Goal: Book appointment/travel/reservation

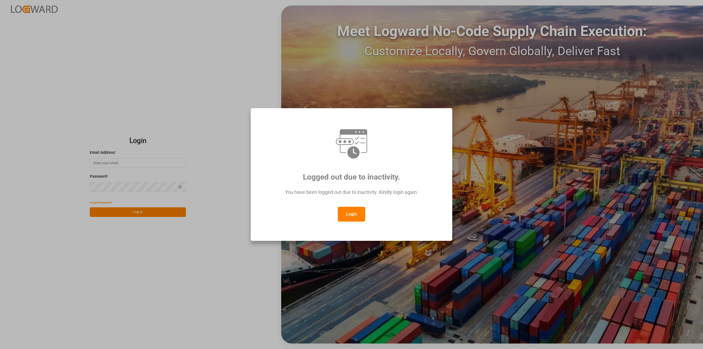
drag, startPoint x: 341, startPoint y: 212, endPoint x: 333, endPoint y: 205, distance: 10.9
click at [341, 212] on button "Login" at bounding box center [351, 214] width 27 height 15
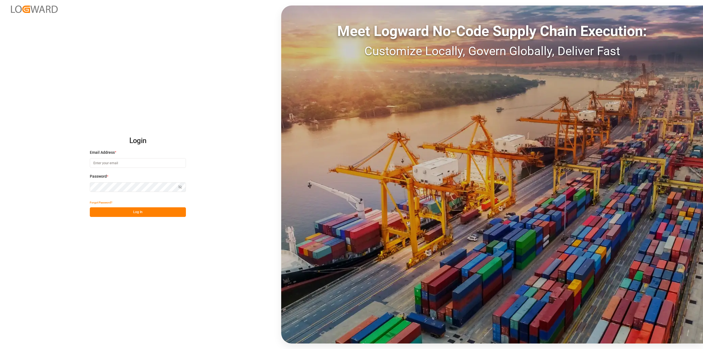
click at [154, 160] on input at bounding box center [138, 163] width 96 height 10
type input "[PERSON_NAME][EMAIL_ADDRESS][PERSON_NAME][DOMAIN_NAME]"
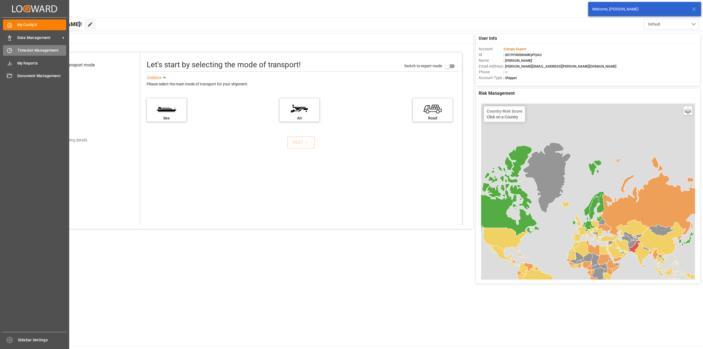
click at [15, 51] on div "Timeslot Management Timeslot Management" at bounding box center [34, 50] width 63 height 11
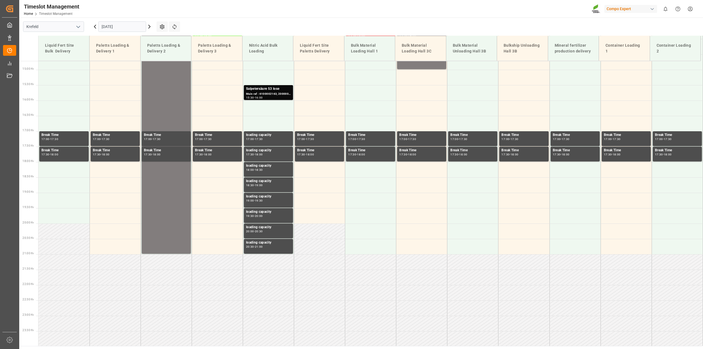
scroll to position [453, 0]
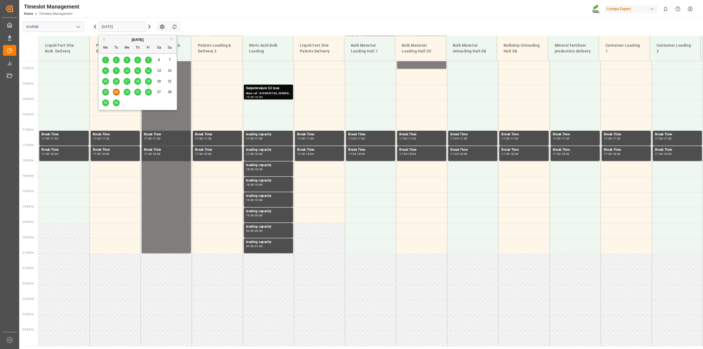
click at [111, 26] on input "[DATE]" at bounding box center [122, 26] width 48 height 10
click at [169, 39] on div "[DATE]" at bounding box center [138, 39] width 78 height 5
click at [170, 38] on div "[DATE]" at bounding box center [138, 39] width 78 height 5
click at [171, 39] on button "Next Month" at bounding box center [172, 39] width 3 height 3
click at [106, 82] on span "13" at bounding box center [105, 81] width 4 height 4
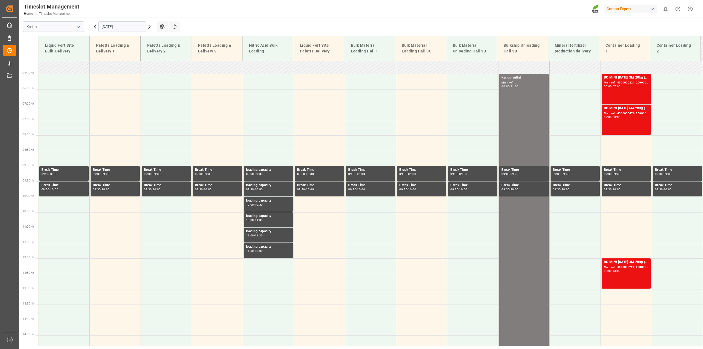
scroll to position [110, 0]
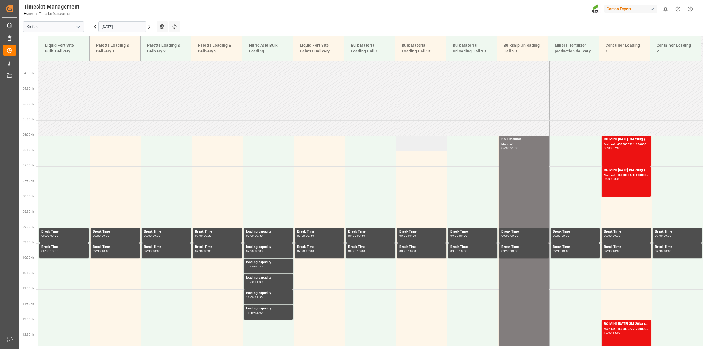
click at [431, 144] on td at bounding box center [421, 143] width 51 height 15
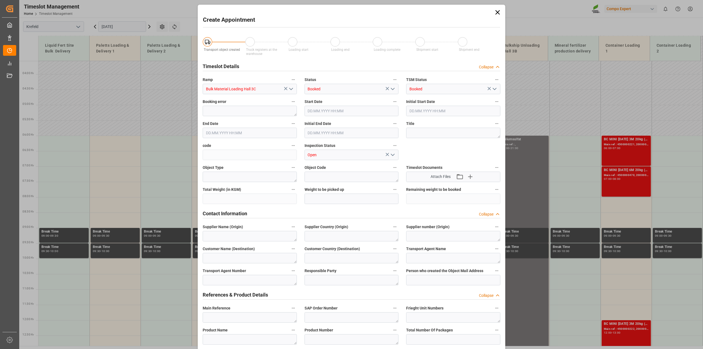
type input "[DATE] 06:00"
click at [239, 133] on input "[DATE] 06:30" at bounding box center [250, 133] width 94 height 10
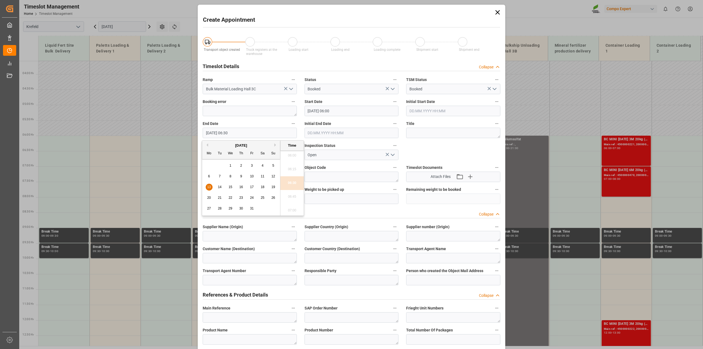
click at [208, 185] on span "13" at bounding box center [209, 187] width 4 height 4
click at [290, 193] on li "21:00" at bounding box center [291, 190] width 23 height 14
type input "[DATE] 21:00"
click at [440, 135] on textarea at bounding box center [453, 133] width 94 height 10
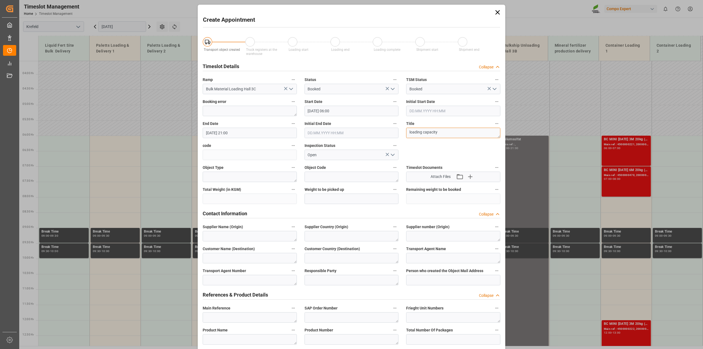
drag, startPoint x: 445, startPoint y: 135, endPoint x: 374, endPoint y: 124, distance: 71.3
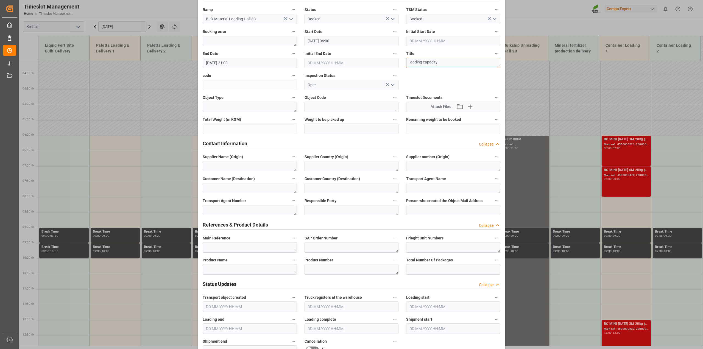
scroll to position [103, 0]
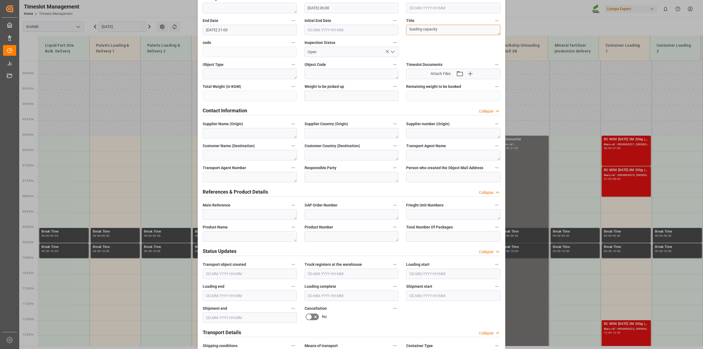
type textarea "loading capacity"
click at [259, 238] on textarea at bounding box center [250, 236] width 94 height 10
paste textarea "loading capacity"
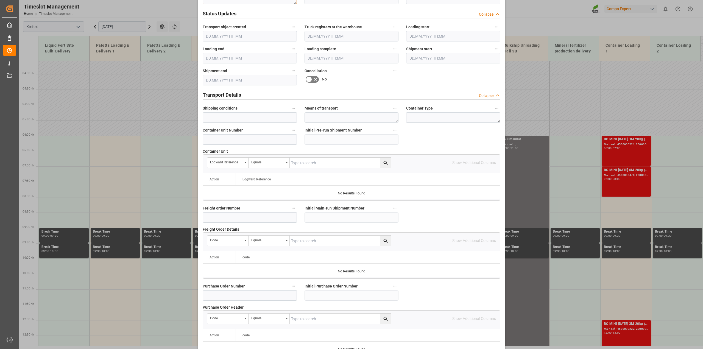
scroll to position [414, 0]
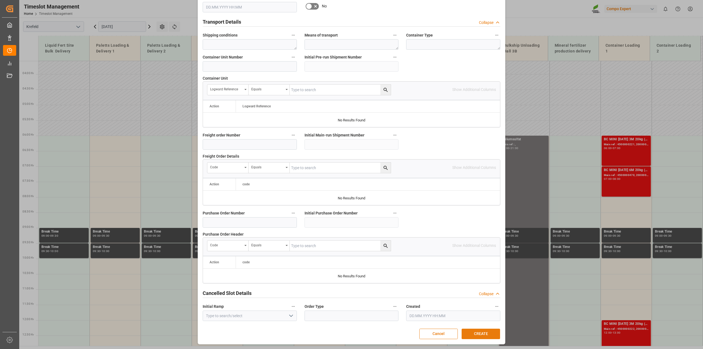
type textarea "loading capacity"
click at [484, 336] on button "CREATE" at bounding box center [480, 333] width 38 height 10
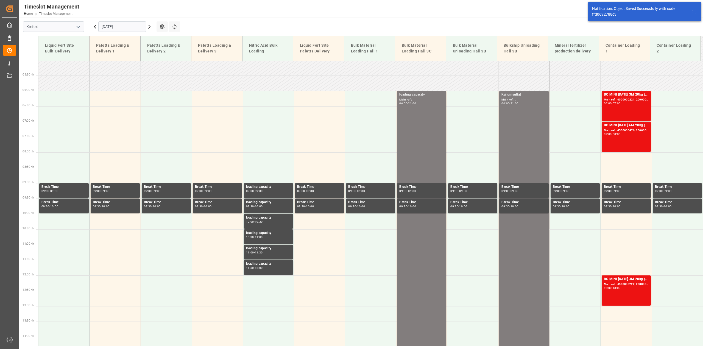
scroll to position [156, 0]
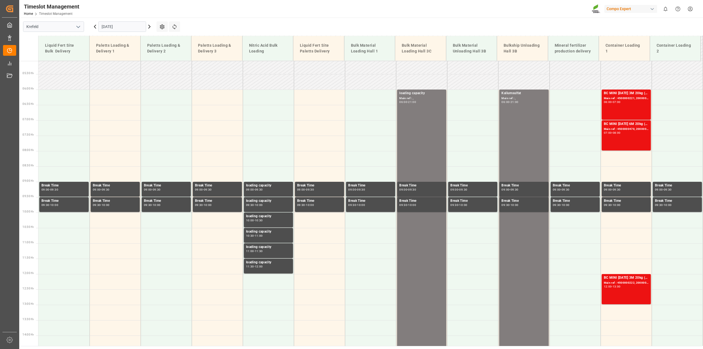
click at [151, 29] on icon at bounding box center [149, 26] width 7 height 7
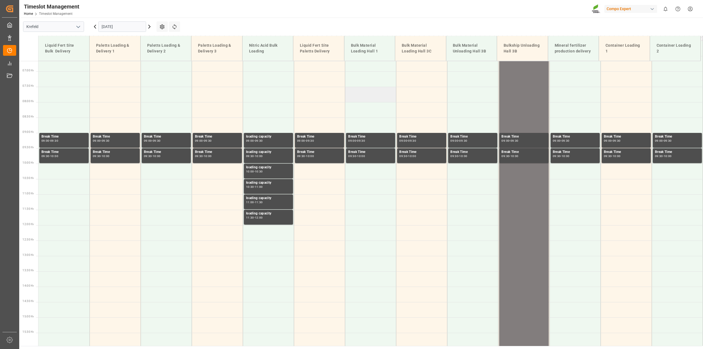
scroll to position [144, 0]
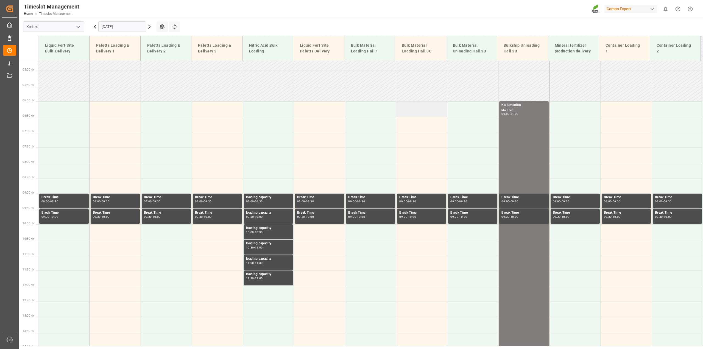
click at [423, 111] on td at bounding box center [421, 108] width 51 height 15
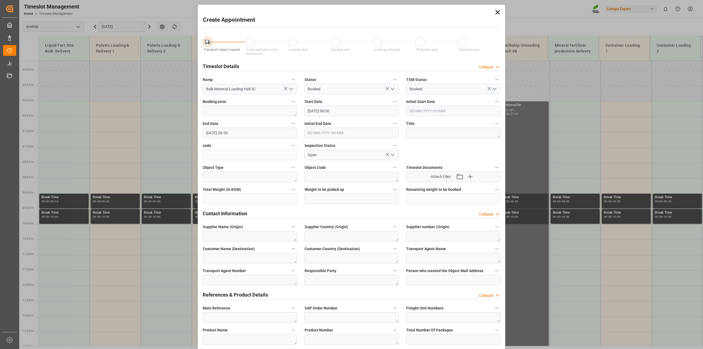
type input "[DATE] 06:00"
click at [238, 133] on input "[DATE] 06:30" at bounding box center [250, 133] width 94 height 10
click at [220, 187] on span "14" at bounding box center [220, 187] width 4 height 4
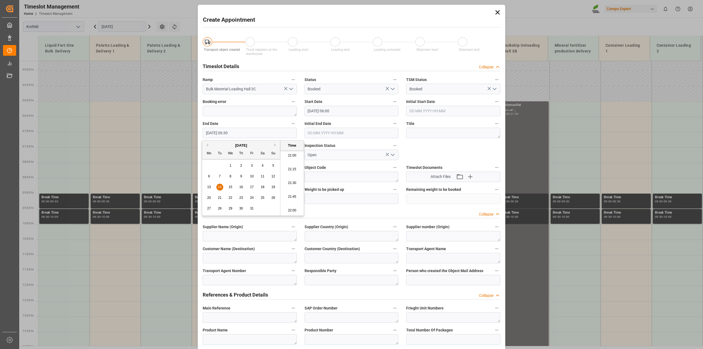
click at [293, 157] on li "21:00" at bounding box center [291, 156] width 23 height 14
type input "[DATE] 21:00"
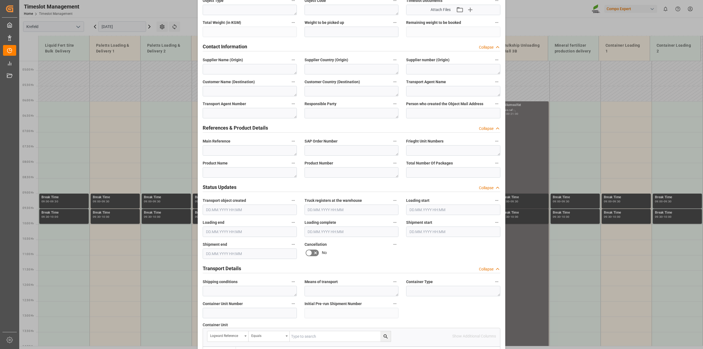
scroll to position [172, 0]
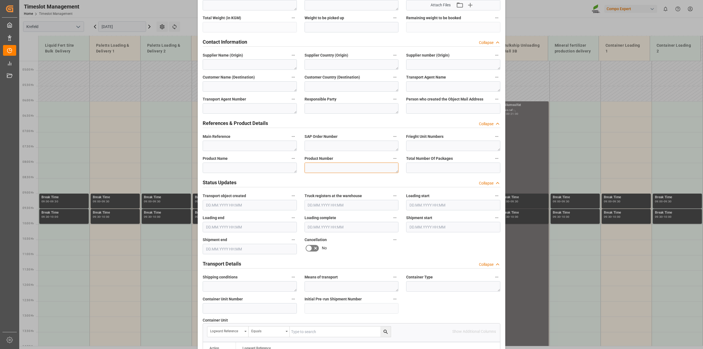
click at [320, 166] on textarea at bounding box center [351, 167] width 94 height 10
click at [241, 166] on textarea at bounding box center [250, 167] width 94 height 10
paste textarea "loading capacity"
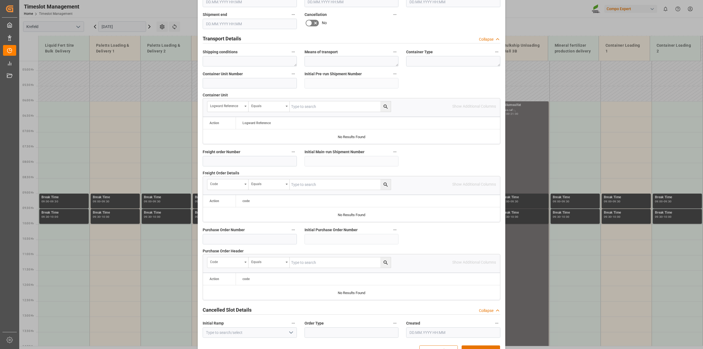
scroll to position [414, 0]
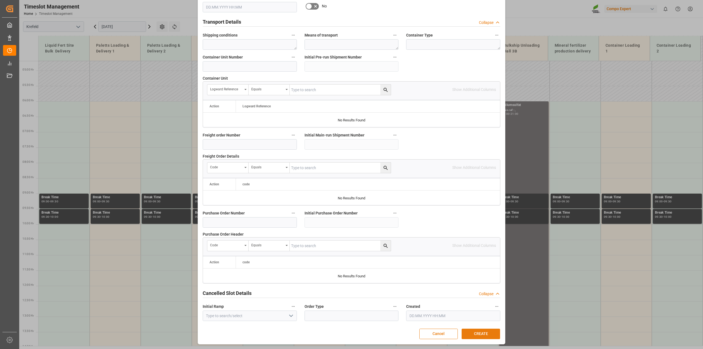
type textarea "loading capacity"
click at [475, 331] on button "CREATE" at bounding box center [480, 333] width 38 height 10
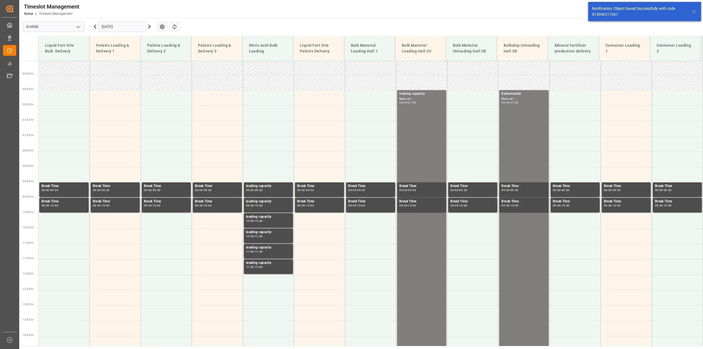
scroll to position [156, 0]
click at [150, 28] on icon at bounding box center [149, 26] width 7 height 7
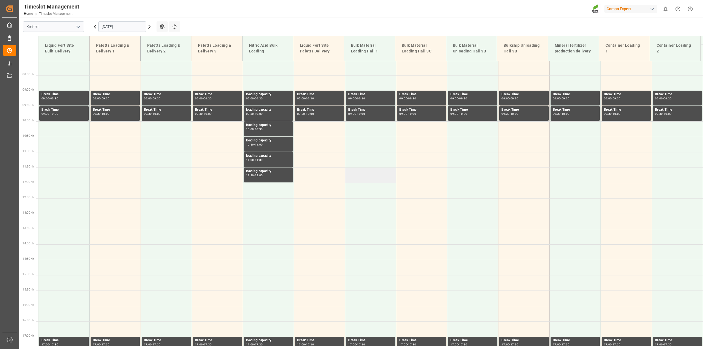
scroll to position [110, 0]
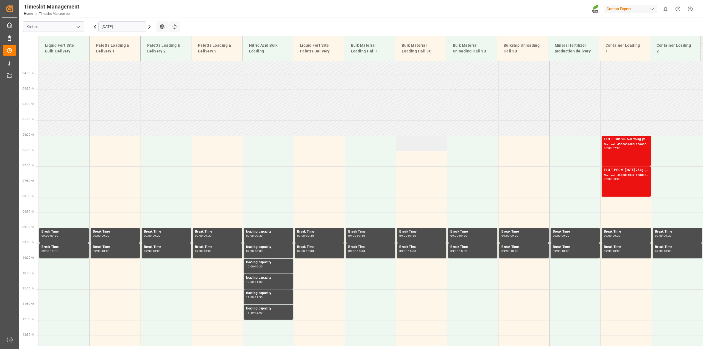
click at [410, 142] on td at bounding box center [421, 143] width 51 height 15
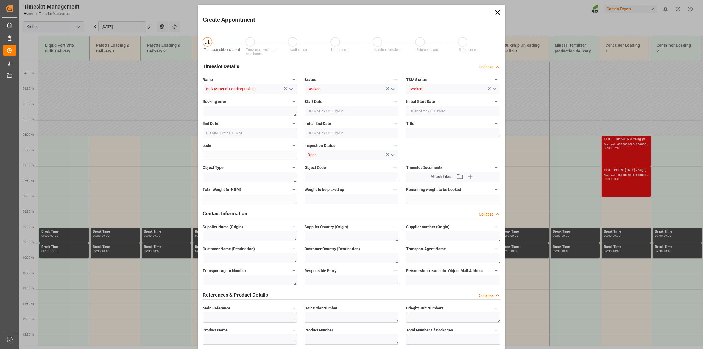
type input "[DATE] 06:00"
type input "[DATE] 06:30"
click at [419, 133] on textarea at bounding box center [453, 133] width 94 height 10
paste textarea "loading capacity"
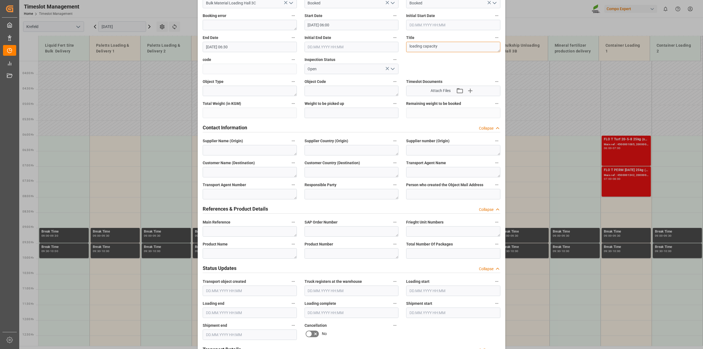
scroll to position [137, 0]
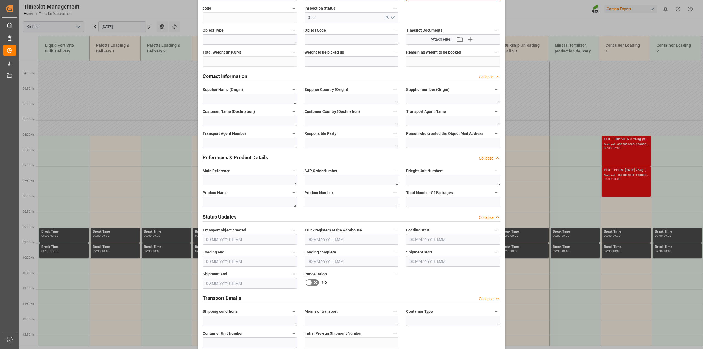
type textarea "loading capacity"
click at [261, 203] on textarea at bounding box center [250, 202] width 94 height 10
paste textarea "loading capacity"
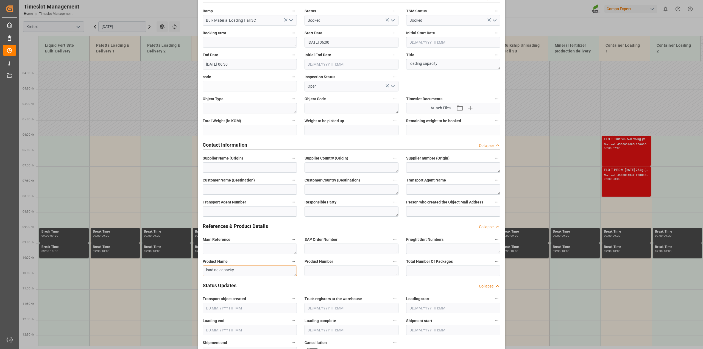
scroll to position [0, 0]
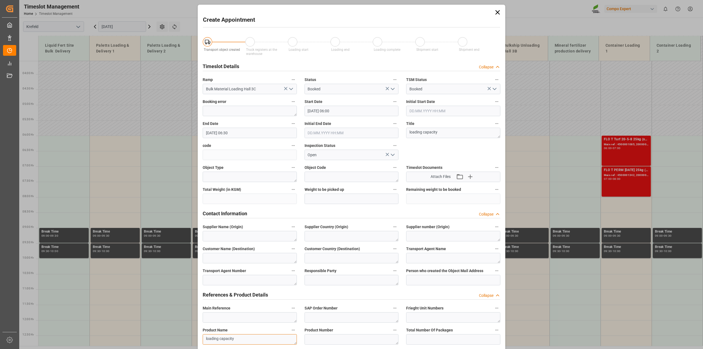
type textarea "loading capacity"
click at [243, 131] on input "[DATE] 06:30" at bounding box center [250, 133] width 94 height 10
click at [232, 187] on span "15" at bounding box center [230, 187] width 4 height 4
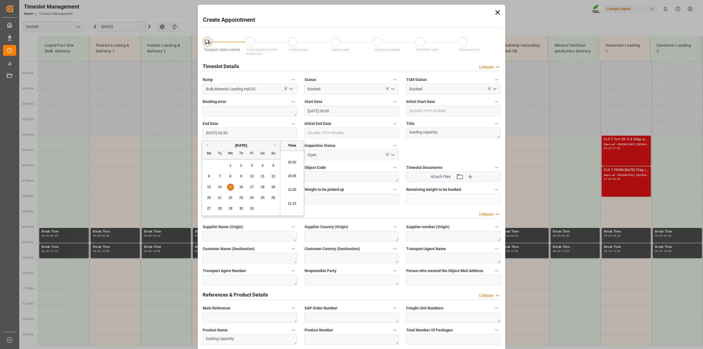
click at [294, 190] on li "21:00" at bounding box center [291, 190] width 23 height 14
type input "[DATE] 21:00"
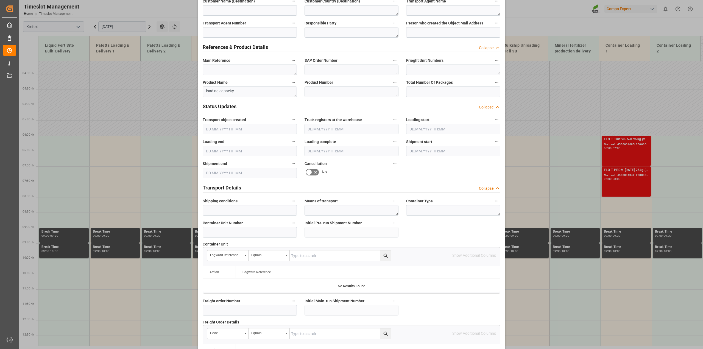
scroll to position [414, 0]
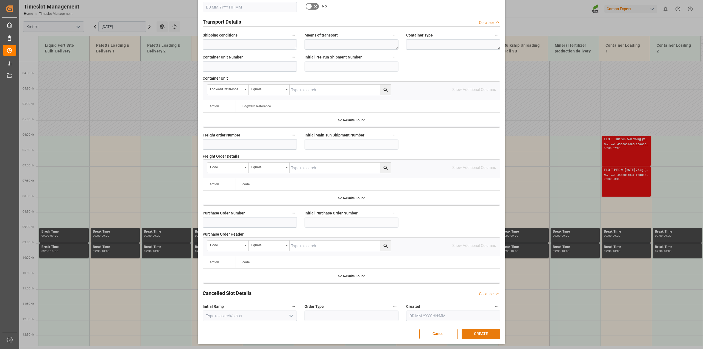
click at [474, 333] on button "CREATE" at bounding box center [480, 333] width 38 height 10
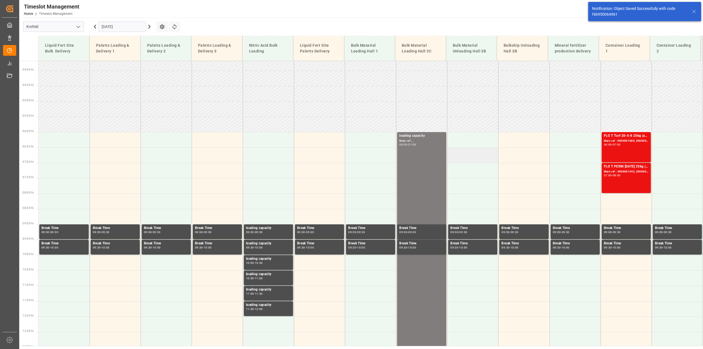
scroll to position [156, 0]
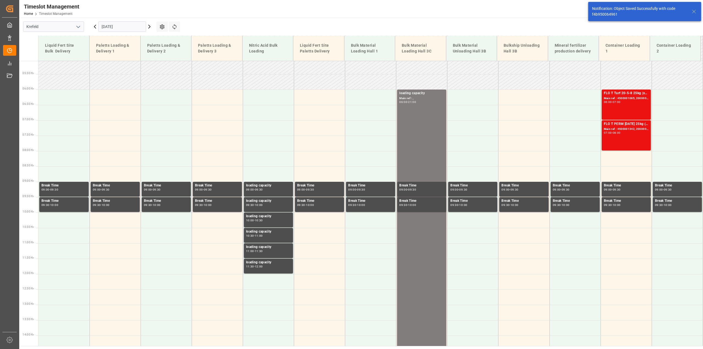
click at [117, 23] on input "[DATE]" at bounding box center [122, 26] width 48 height 10
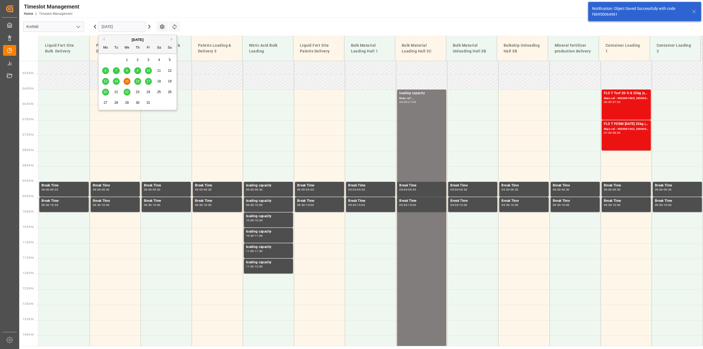
click at [136, 83] on span "16" at bounding box center [138, 81] width 4 height 4
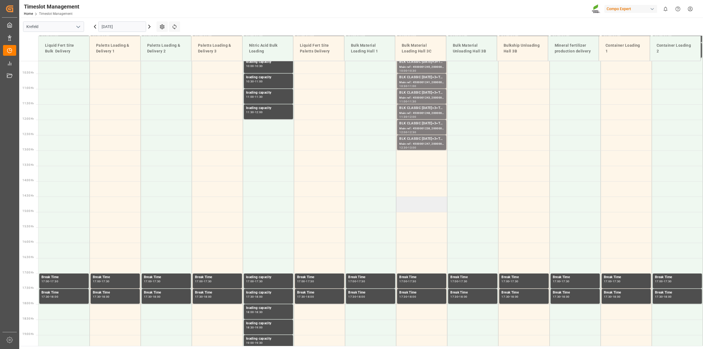
scroll to position [316, 0]
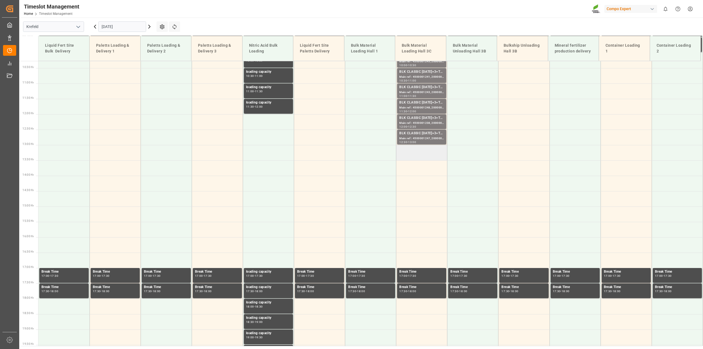
click at [420, 155] on td at bounding box center [421, 152] width 51 height 15
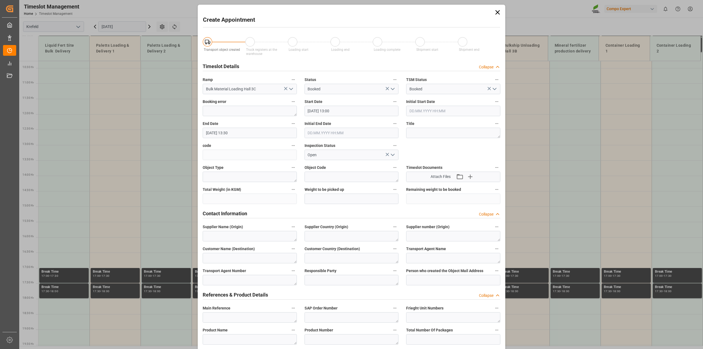
type input "[DATE] 13:00"
click at [235, 131] on input "[DATE] 13:30" at bounding box center [250, 133] width 94 height 10
click at [240, 187] on span "16" at bounding box center [241, 187] width 4 height 4
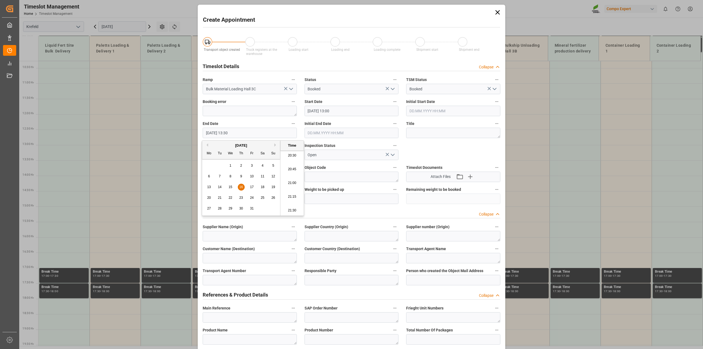
click at [293, 183] on li "21:00" at bounding box center [291, 183] width 23 height 14
type input "[DATE] 21:00"
click at [427, 132] on textarea at bounding box center [453, 133] width 94 height 10
paste textarea "loading capacity"
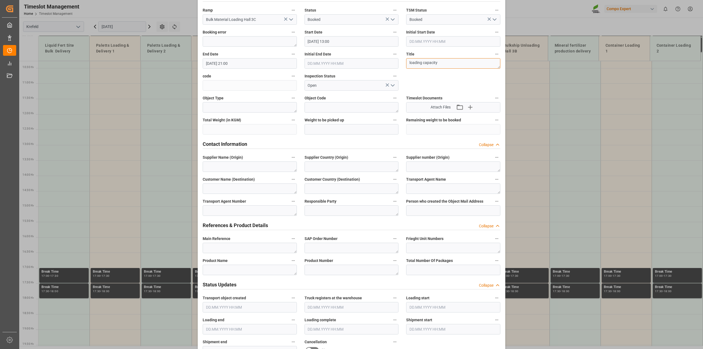
scroll to position [137, 0]
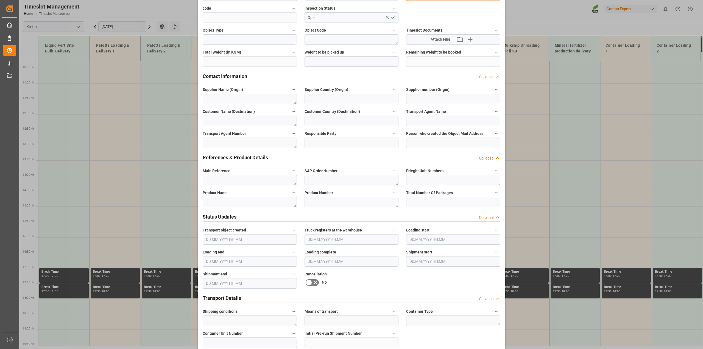
type textarea "loading capacity"
click at [266, 203] on textarea at bounding box center [250, 202] width 94 height 10
paste textarea "loading capacity"
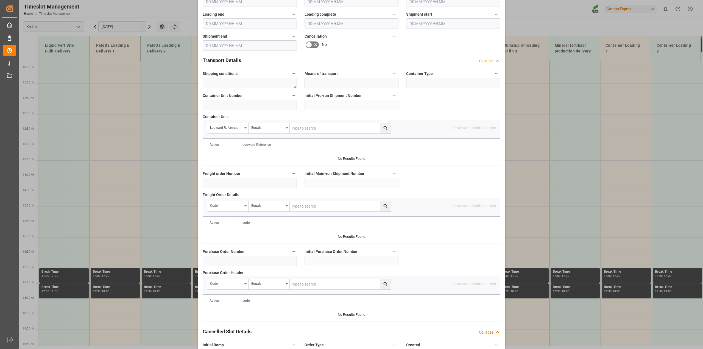
scroll to position [414, 0]
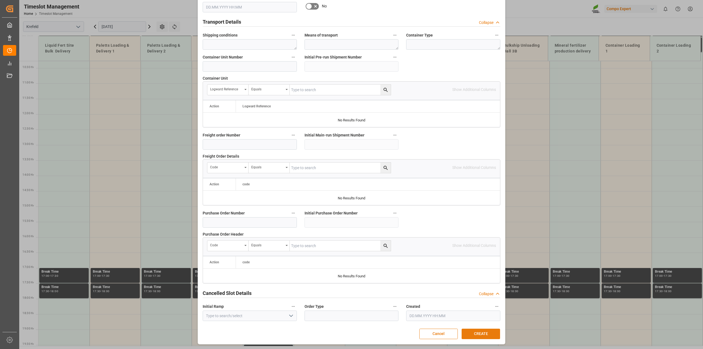
type textarea "loading capacity"
click at [483, 334] on button "CREATE" at bounding box center [480, 333] width 38 height 10
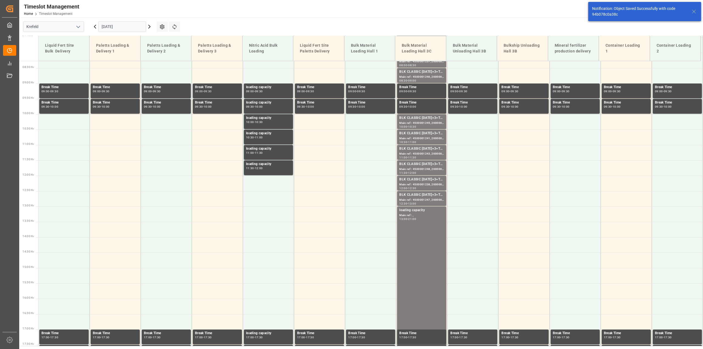
scroll to position [200, 0]
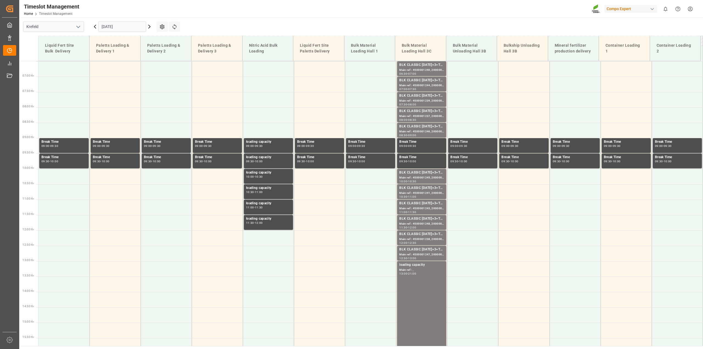
click at [150, 26] on icon at bounding box center [149, 26] width 2 height 3
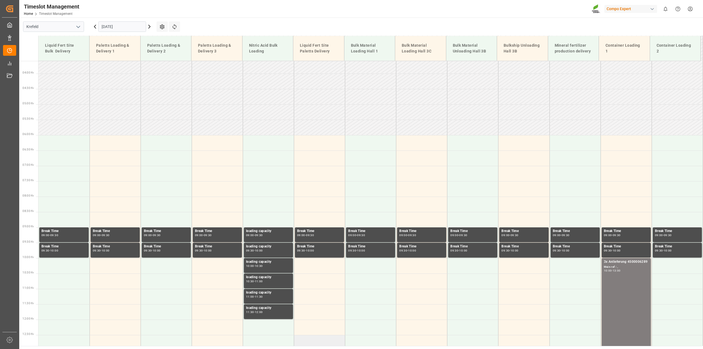
scroll to position [110, 0]
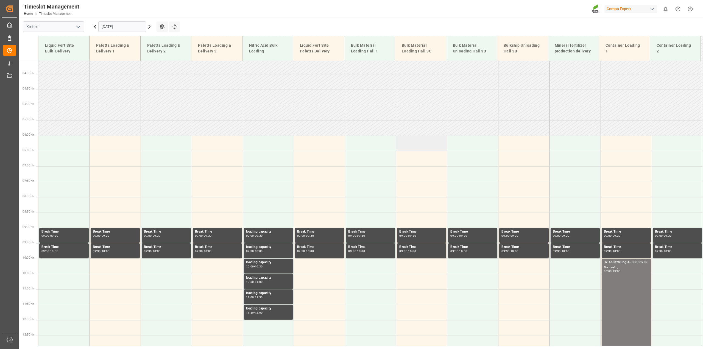
click at [434, 142] on td at bounding box center [421, 143] width 51 height 15
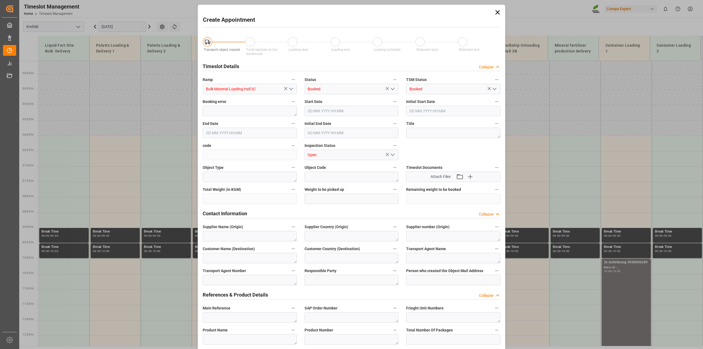
type input "[DATE] 06:00"
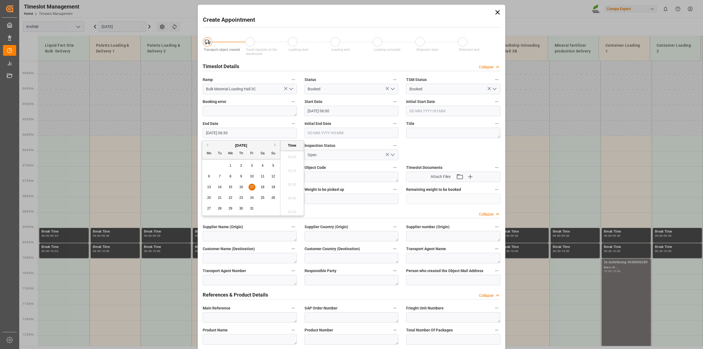
click at [231, 133] on input "[DATE] 06:30" at bounding box center [250, 133] width 94 height 10
click at [253, 188] on span "17" at bounding box center [252, 187] width 4 height 4
click at [293, 199] on li "20:00" at bounding box center [291, 204] width 23 height 14
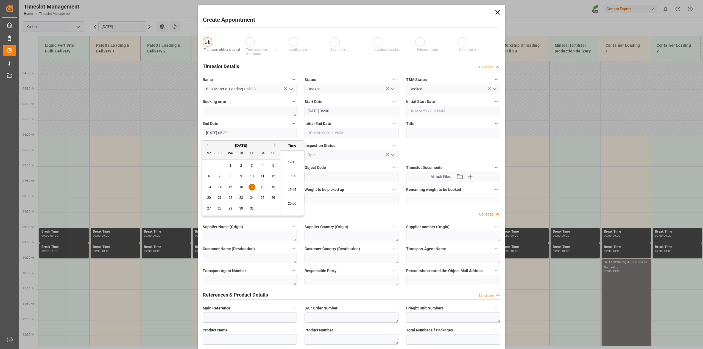
type input "[DATE] 20:00"
click at [446, 135] on textarea at bounding box center [453, 133] width 94 height 10
paste textarea "loading capacity"
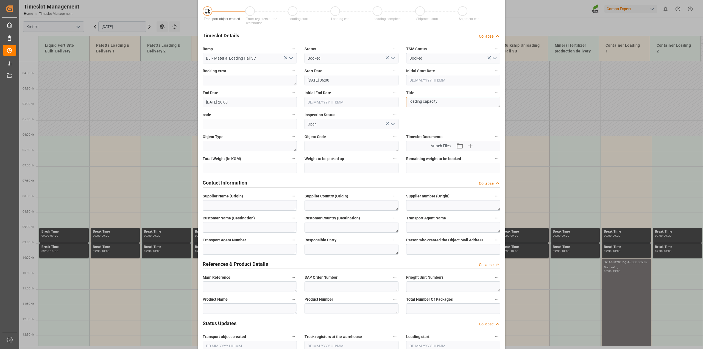
scroll to position [137, 0]
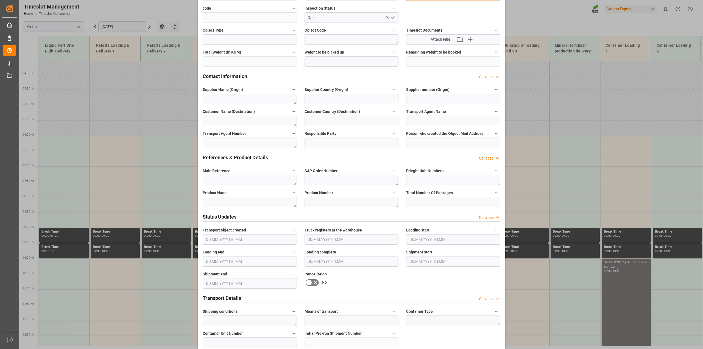
type textarea "loading capacity"
click at [251, 201] on textarea at bounding box center [250, 202] width 94 height 10
paste textarea "loading capacity"
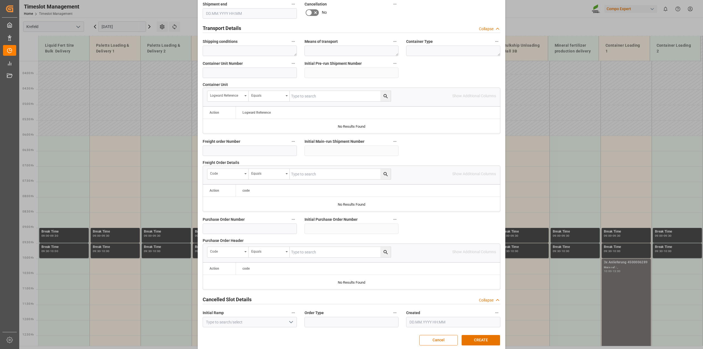
scroll to position [414, 0]
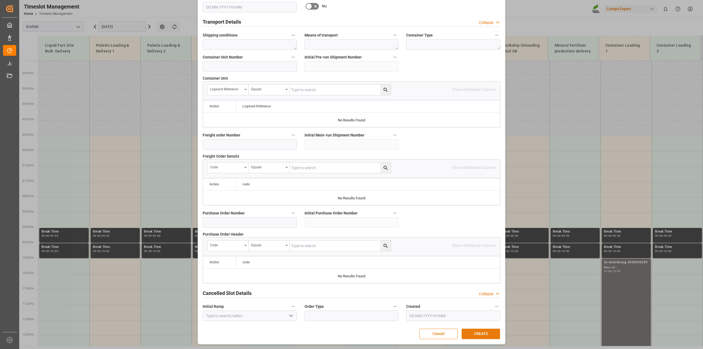
type textarea "loading capacity"
click at [475, 331] on button "CREATE" at bounding box center [480, 333] width 38 height 10
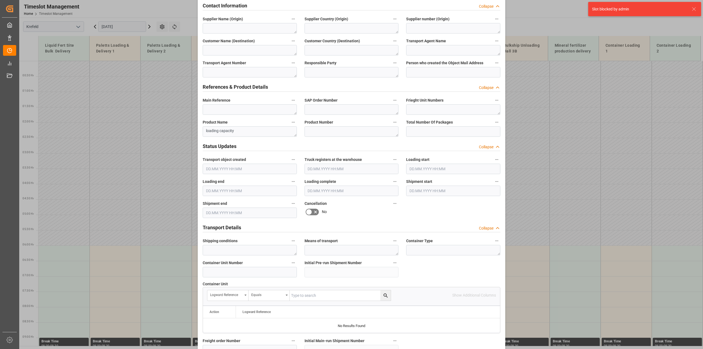
scroll to position [71, 0]
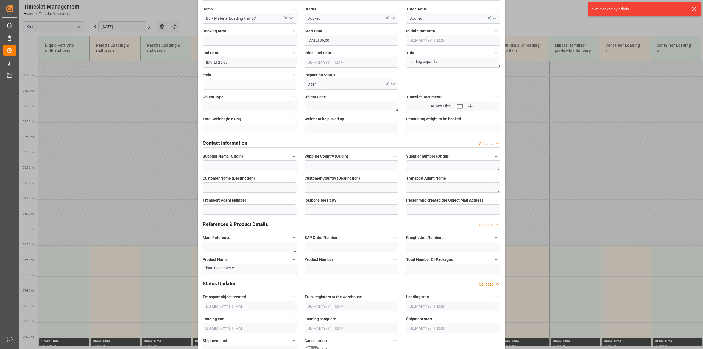
click at [234, 58] on input "[DATE] 20:00" at bounding box center [250, 62] width 94 height 10
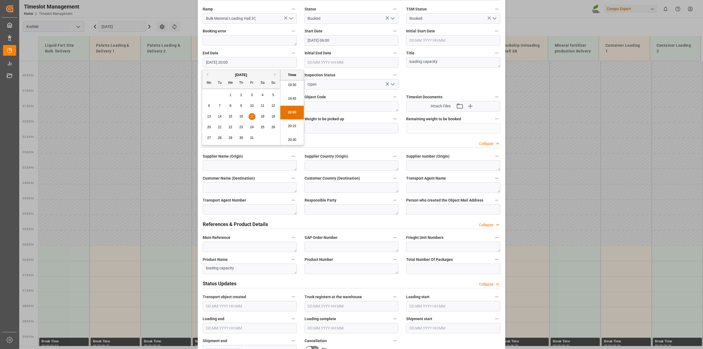
click at [252, 115] on span "17" at bounding box center [252, 116] width 4 height 4
click at [292, 107] on li "18:00" at bounding box center [291, 106] width 23 height 14
type input "[DATE] 18:00"
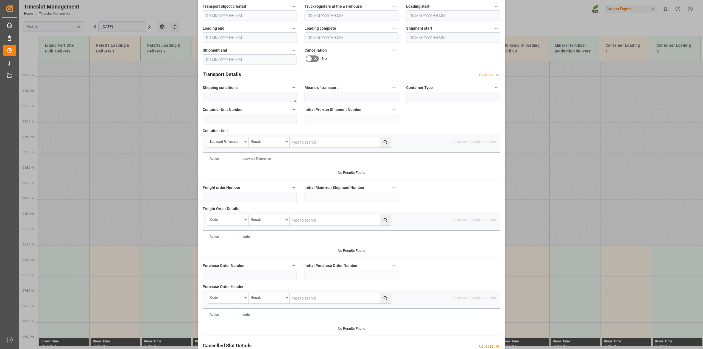
scroll to position [414, 0]
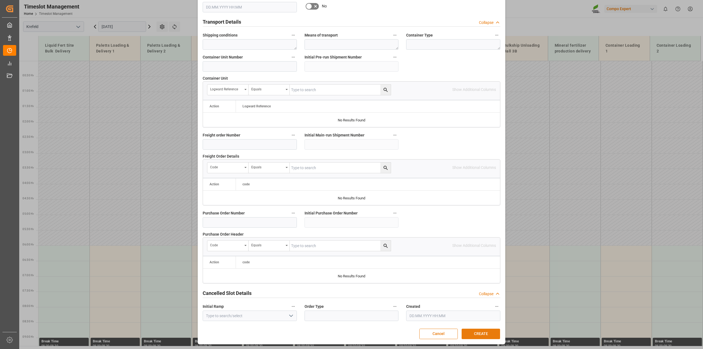
click at [486, 331] on button "CREATE" at bounding box center [480, 333] width 38 height 10
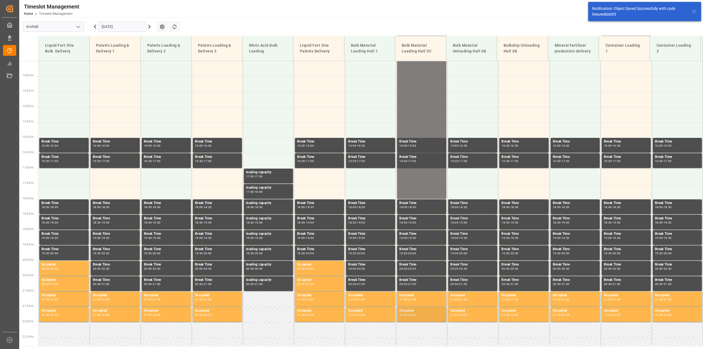
scroll to position [453, 0]
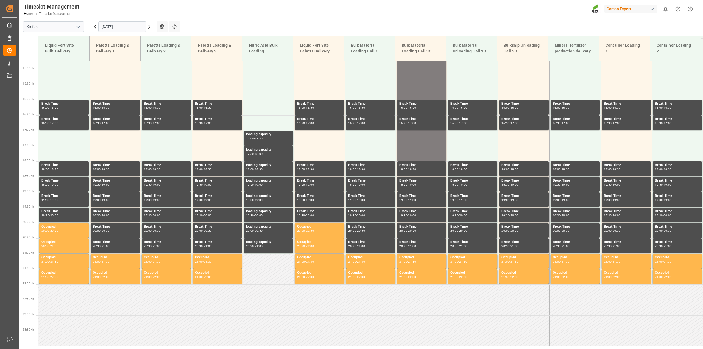
click at [94, 26] on icon at bounding box center [95, 26] width 2 height 3
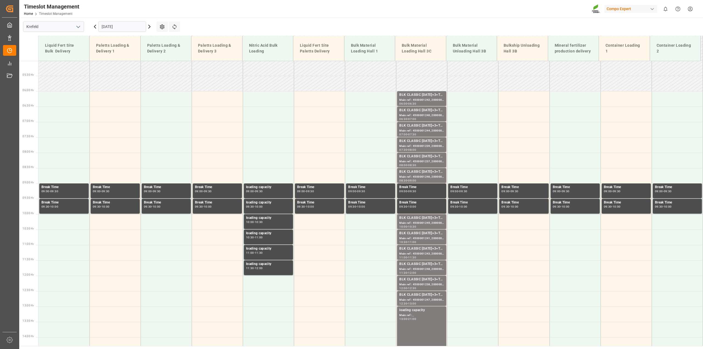
scroll to position [144, 0]
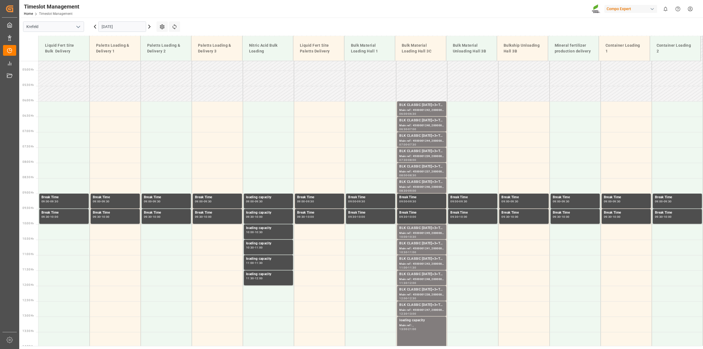
click at [109, 25] on input "[DATE]" at bounding box center [122, 26] width 48 height 10
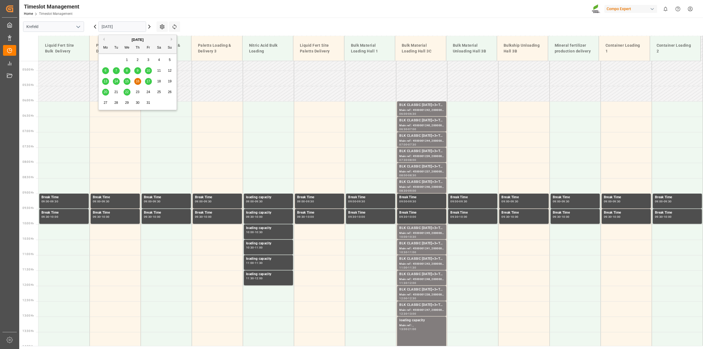
click at [102, 40] on button "Previous Month" at bounding box center [102, 39] width 3 height 3
click at [114, 92] on span "23" at bounding box center [116, 92] width 4 height 4
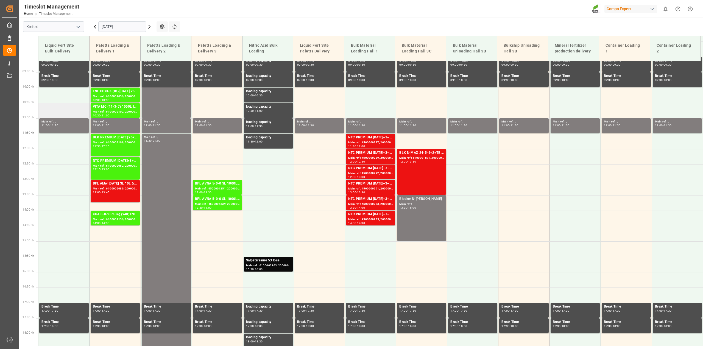
scroll to position [281, 0]
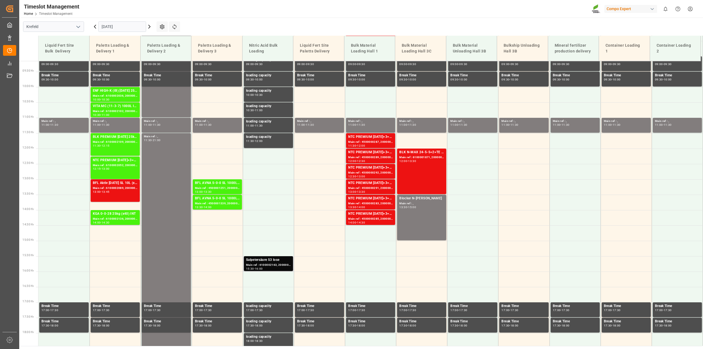
click at [274, 265] on div "Main ref : 6100002163, 2000001688" at bounding box center [268, 265] width 45 height 5
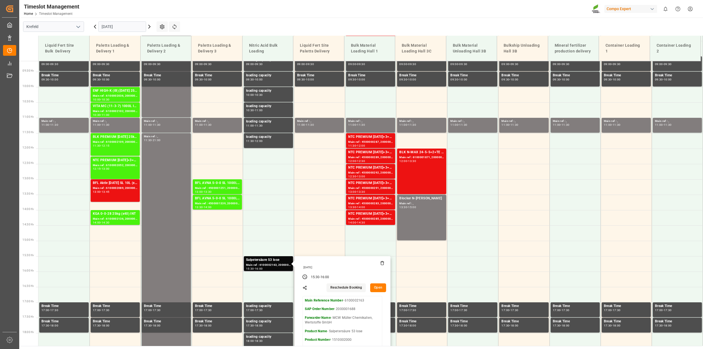
click at [378, 288] on button "Open" at bounding box center [378, 287] width 16 height 9
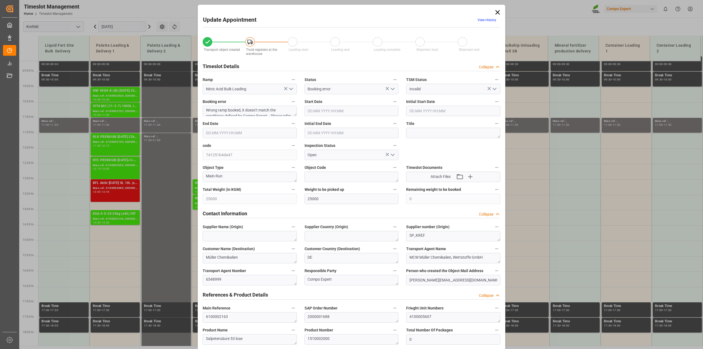
type input "[DATE] 15:30"
type input "[DATE] 16:00"
type input "[DATE] 15:46"
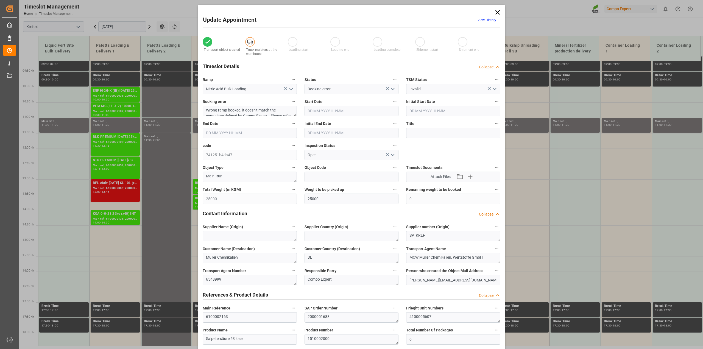
type input "[DATE] 05:49"
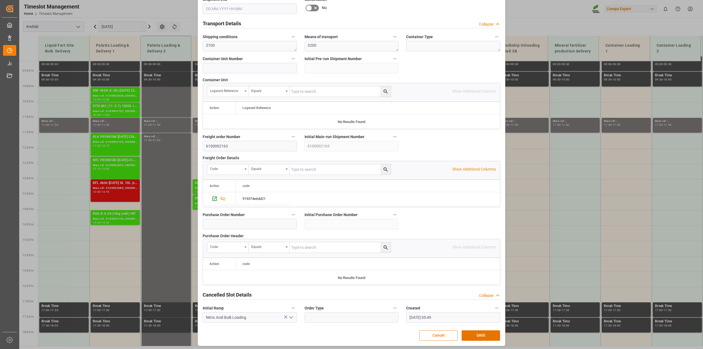
scroll to position [414, 0]
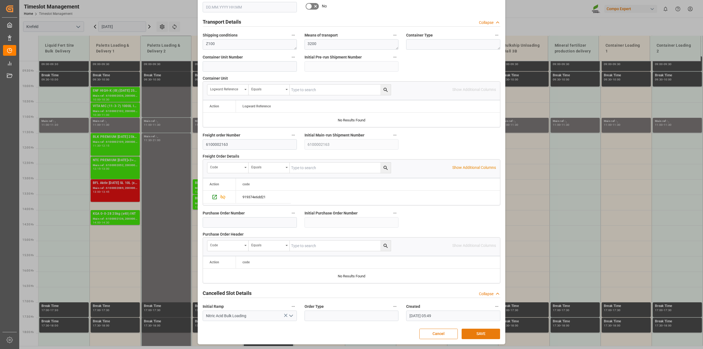
click at [485, 332] on button "SAVE" at bounding box center [480, 333] width 38 height 10
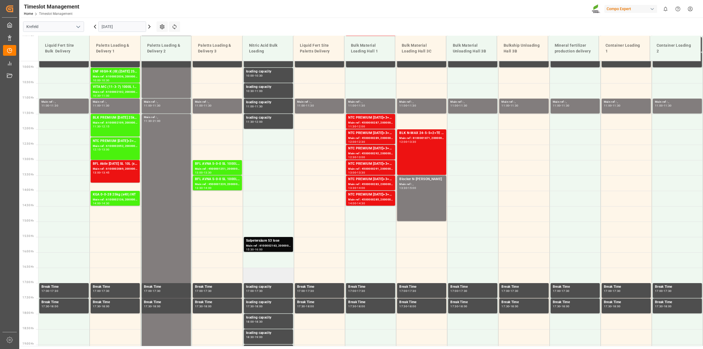
scroll to position [330, 0]
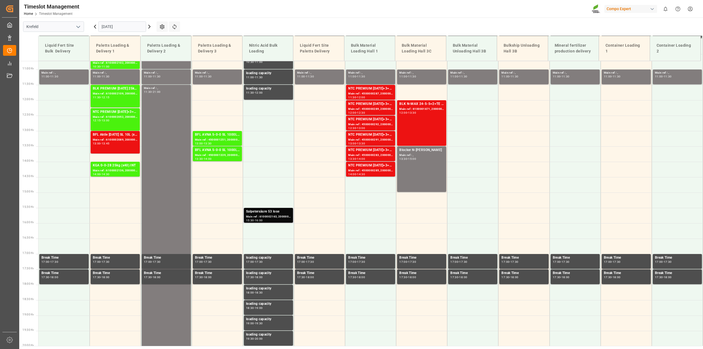
click at [286, 215] on div "Main ref : 6100002163, 2000001688" at bounding box center [268, 216] width 45 height 5
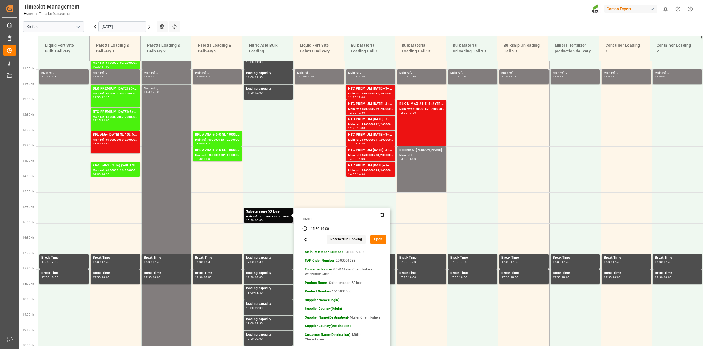
click at [382, 238] on button "Open" at bounding box center [378, 239] width 16 height 9
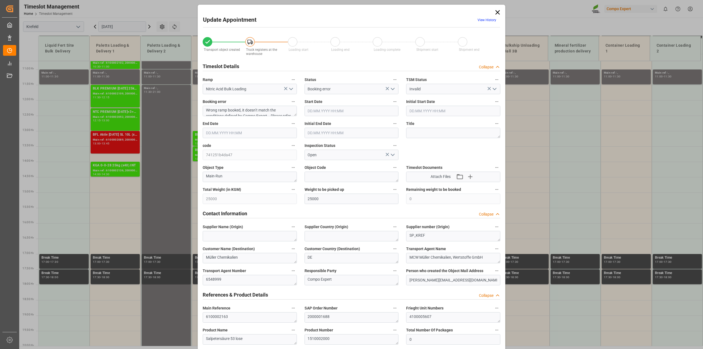
type input "25000"
type input "0"
type input "[DATE] 15:30"
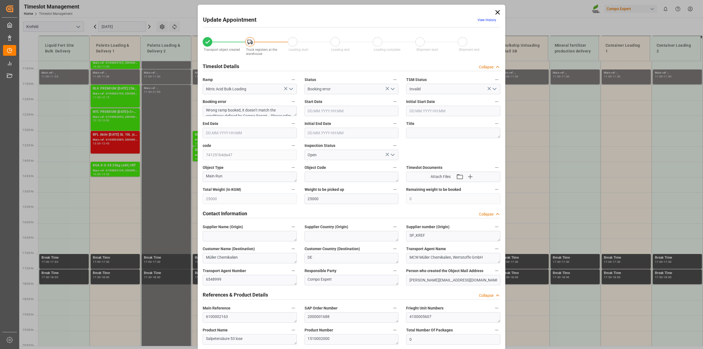
type input "[DATE] 15:30"
type input "[DATE] 16:00"
type input "[DATE] 15:46"
type input "[DATE] 05:49"
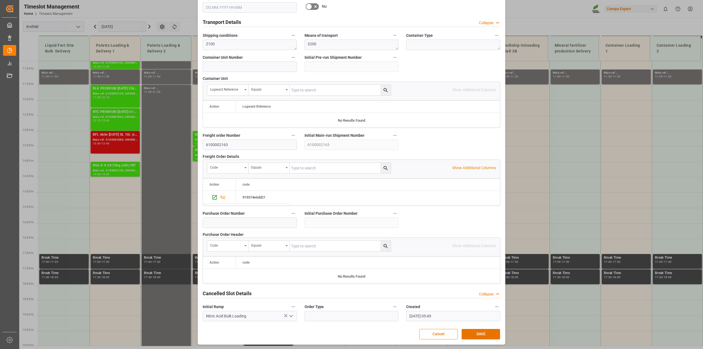
scroll to position [414, 0]
click at [476, 334] on button "SAVE" at bounding box center [480, 333] width 38 height 10
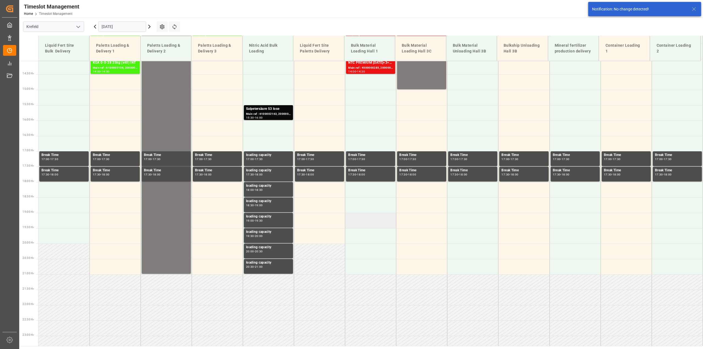
scroll to position [432, 0]
